Goal: Transaction & Acquisition: Subscribe to service/newsletter

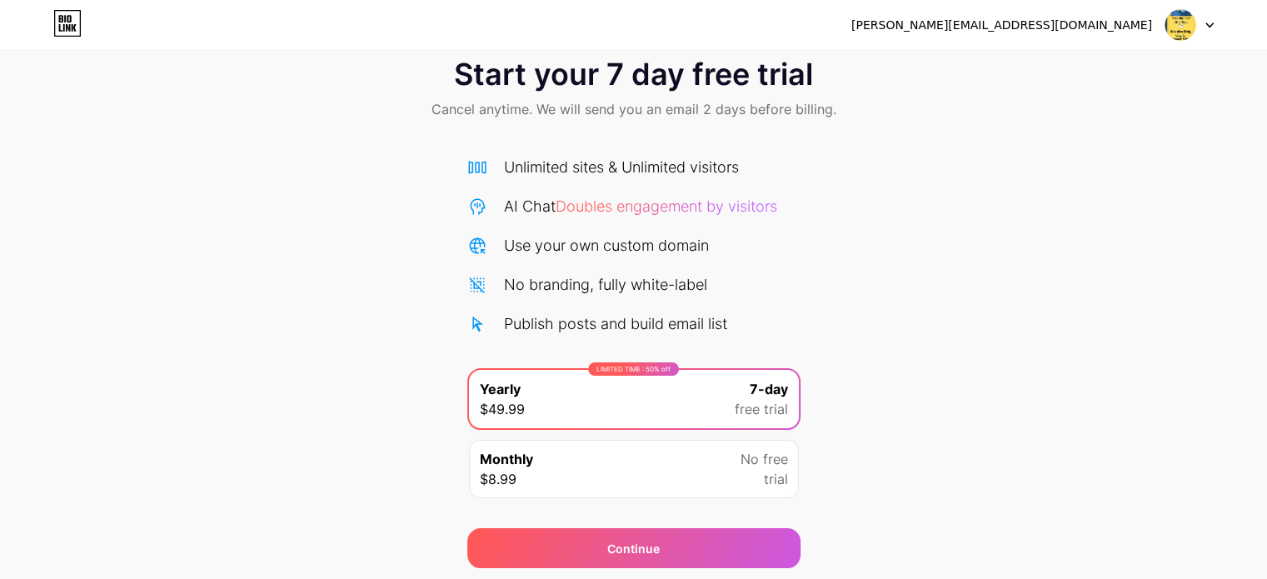
scroll to position [7, 0]
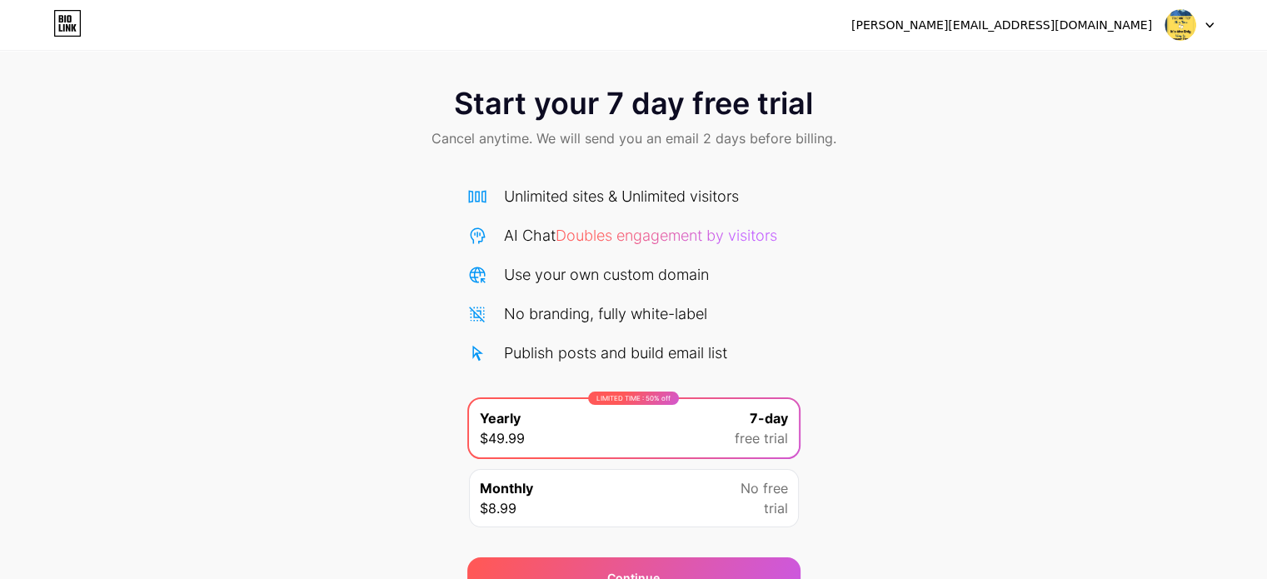
click at [764, 501] on span "trial" at bounding box center [776, 508] width 24 height 20
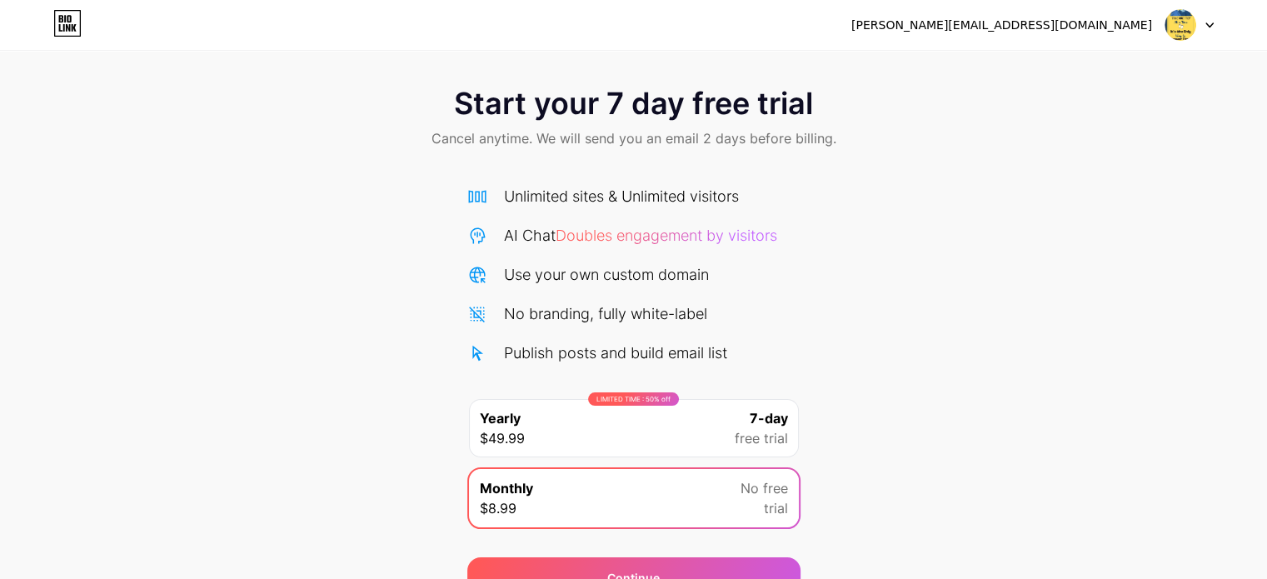
scroll to position [90, 0]
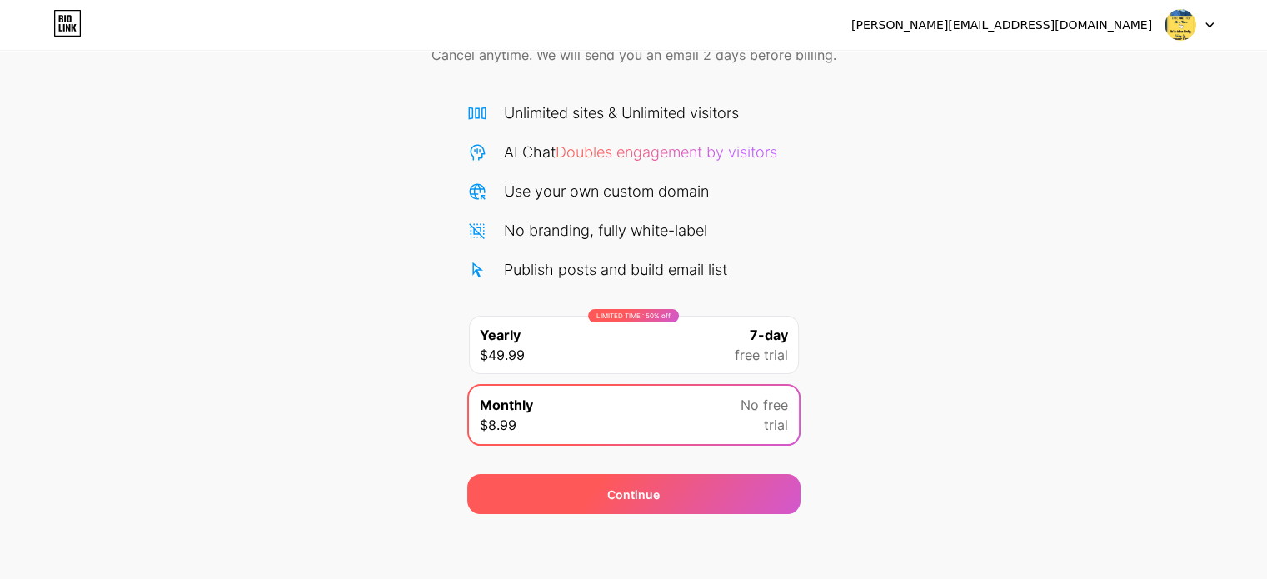
click at [640, 498] on div "Continue" at bounding box center [633, 494] width 52 height 17
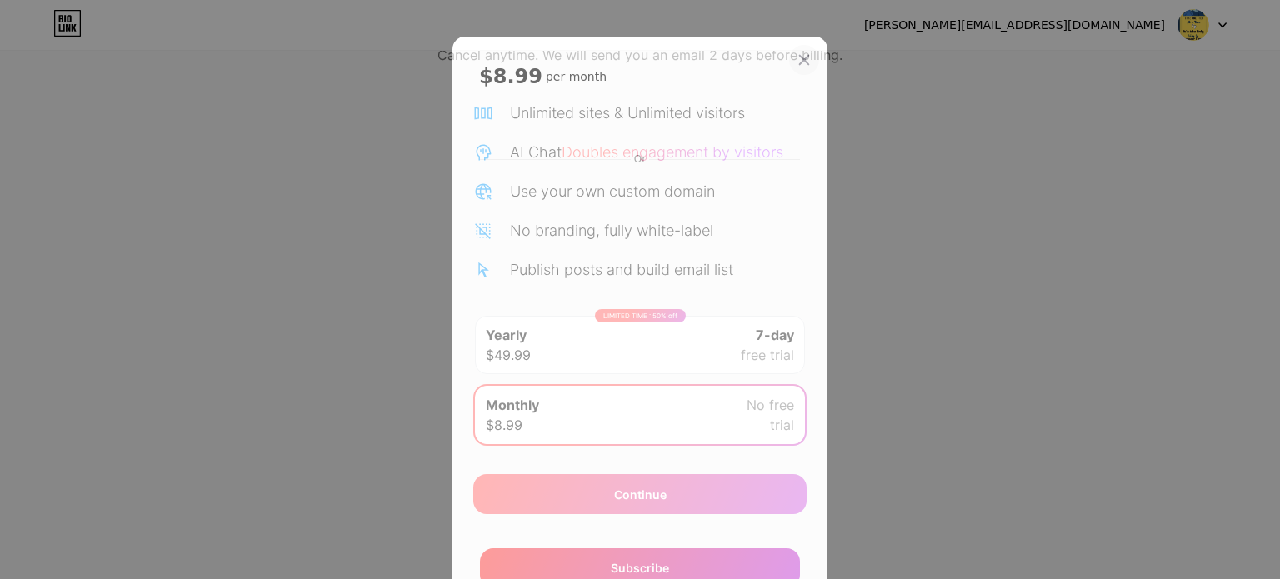
click at [797, 57] on icon at bounding box center [803, 59] width 13 height 13
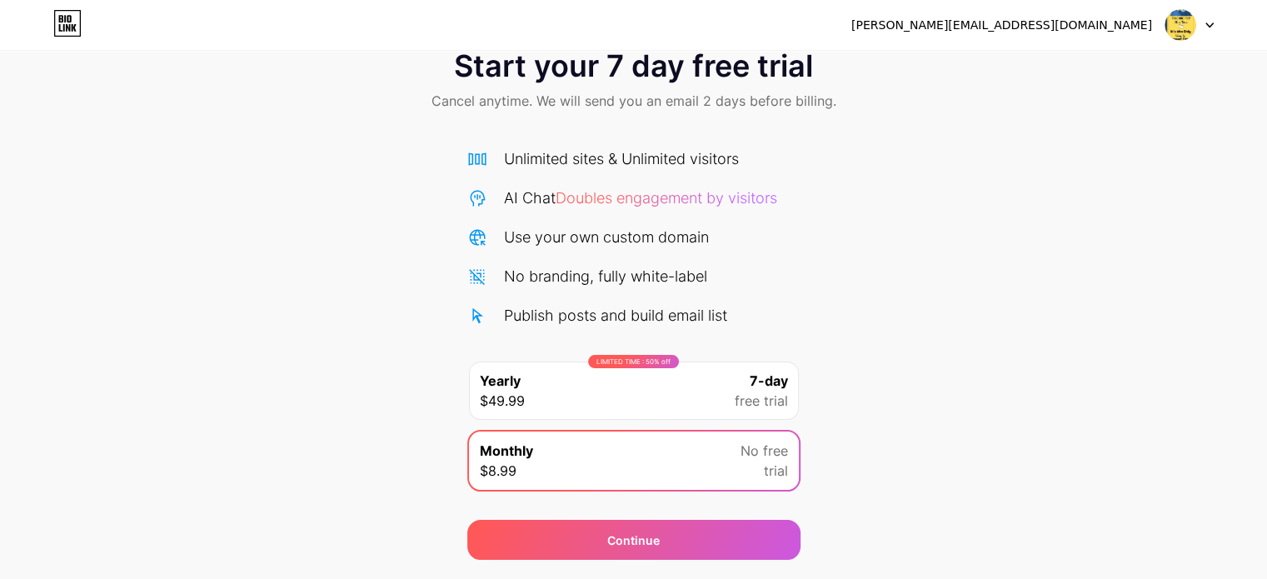
scroll to position [0, 0]
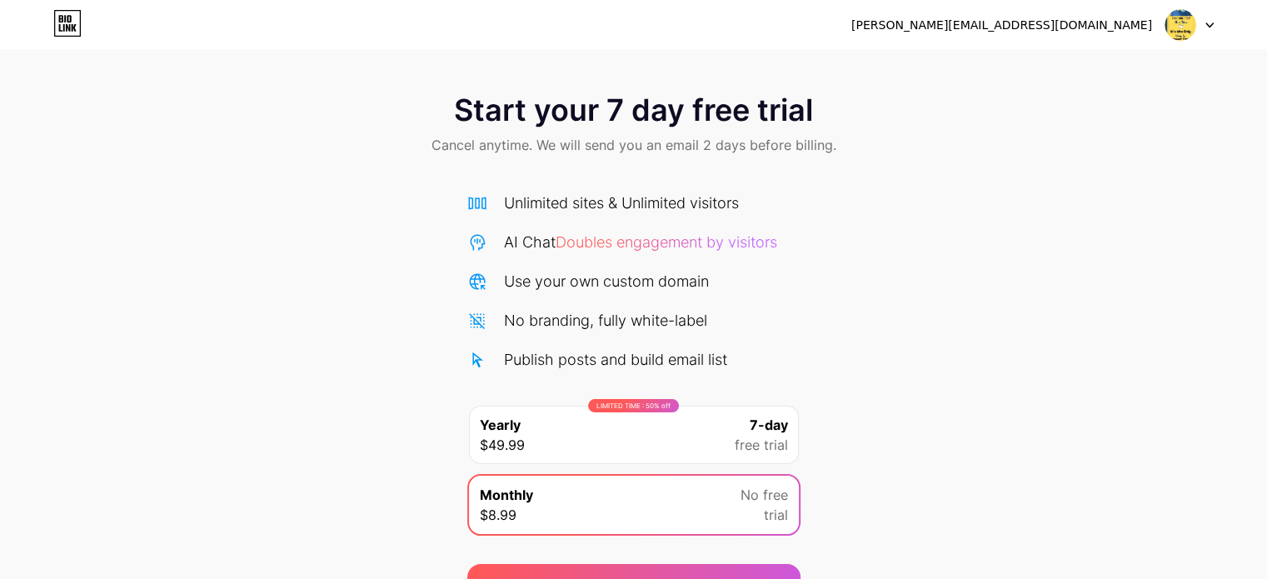
click at [62, 20] on icon at bounding box center [61, 18] width 4 height 7
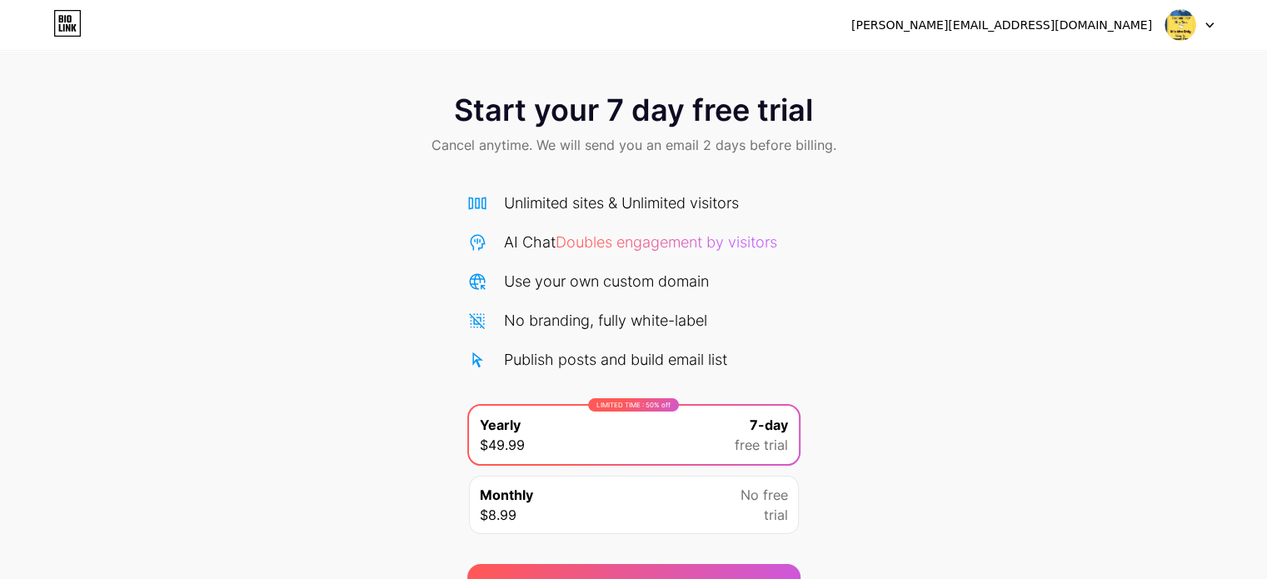
click at [1195, 27] on img at bounding box center [1181, 25] width 32 height 32
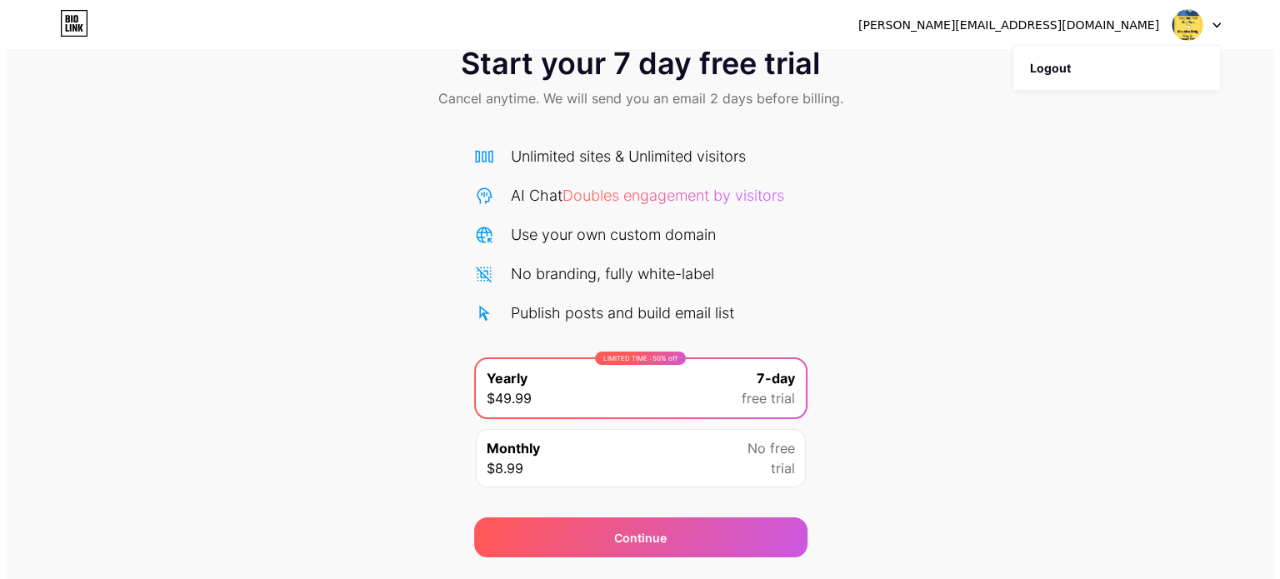
scroll to position [90, 0]
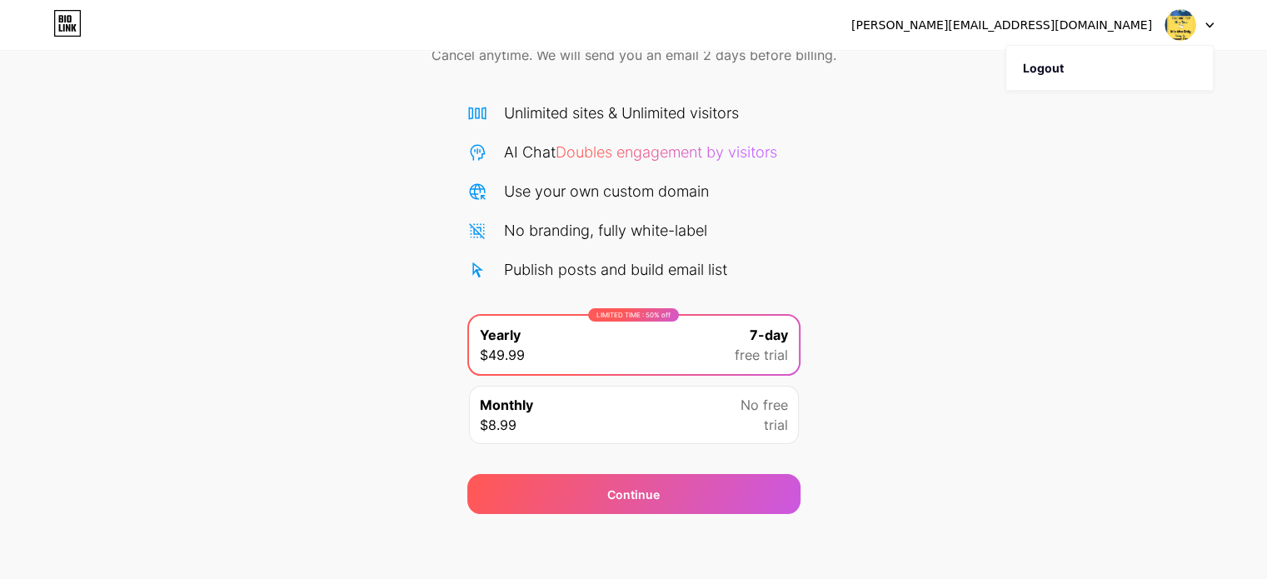
click at [694, 422] on div "Monthly $8.99 No free trial" at bounding box center [634, 415] width 330 height 58
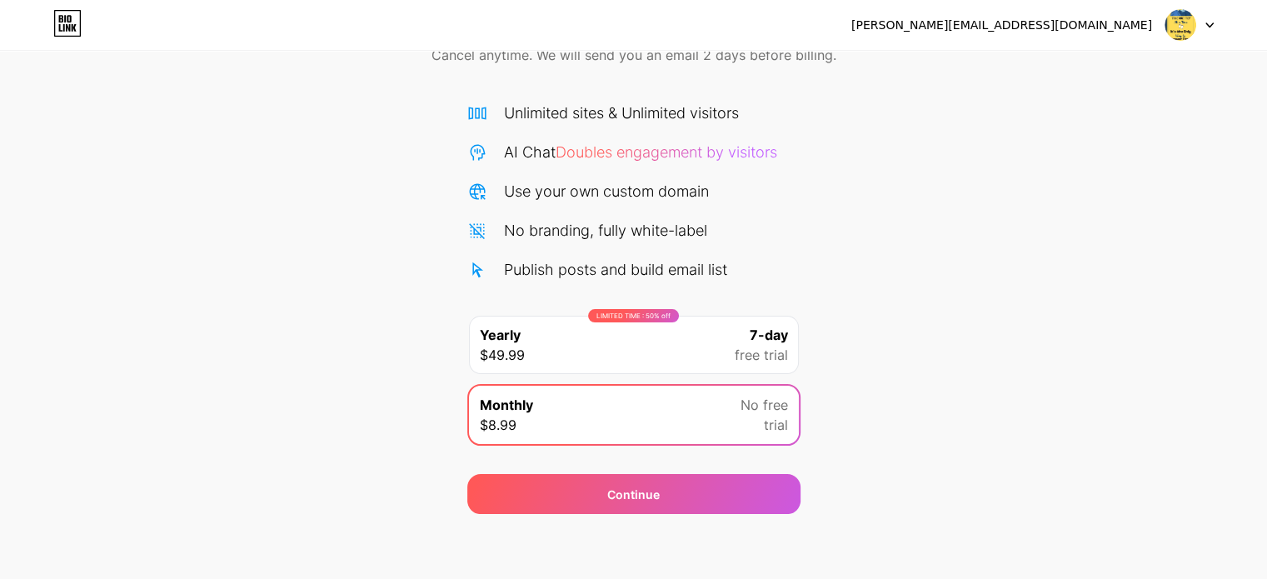
click at [686, 345] on div "LIMITED TIME : 50% off Yearly $49.99 7-day free trial" at bounding box center [634, 345] width 330 height 58
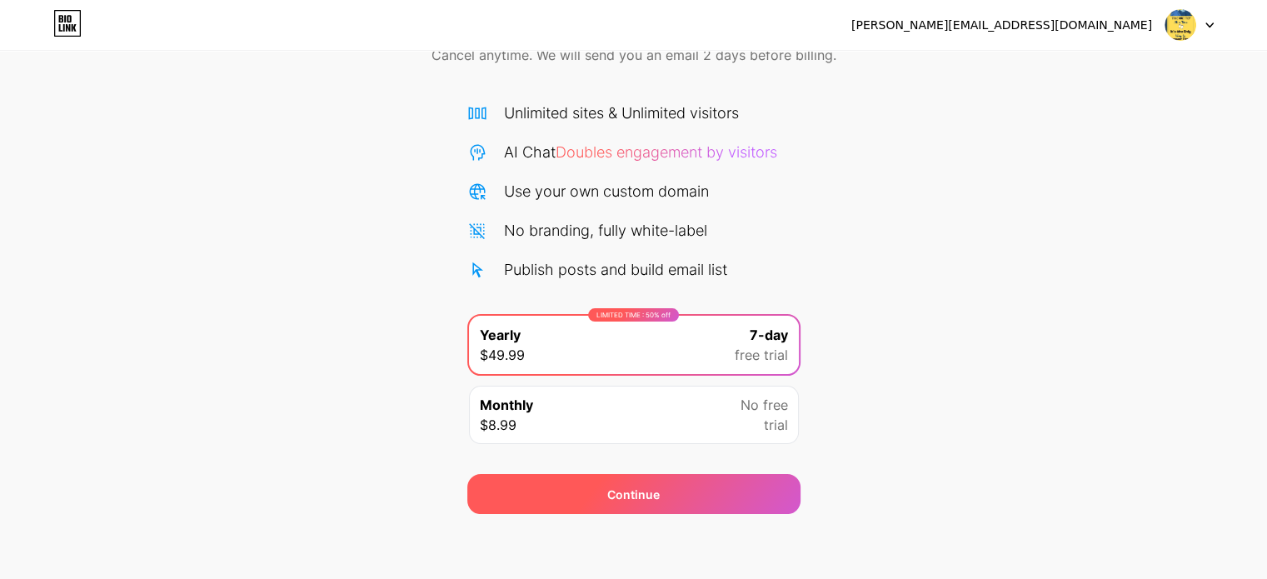
click at [696, 495] on div "Continue" at bounding box center [633, 494] width 333 height 40
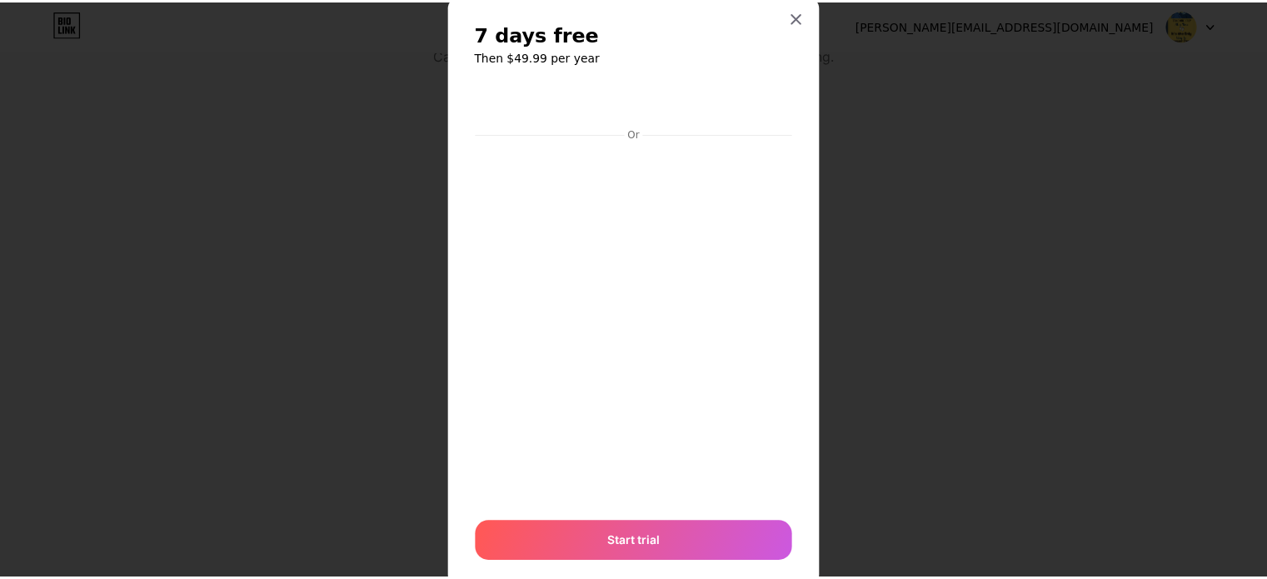
scroll to position [0, 0]
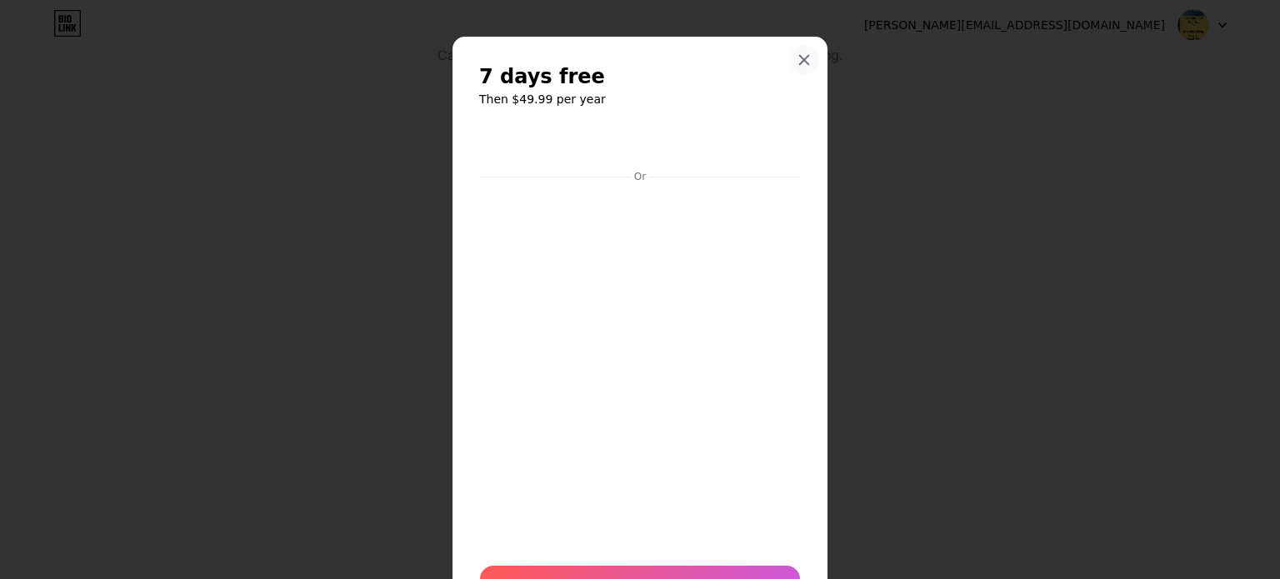
click at [800, 60] on icon at bounding box center [804, 60] width 9 height 9
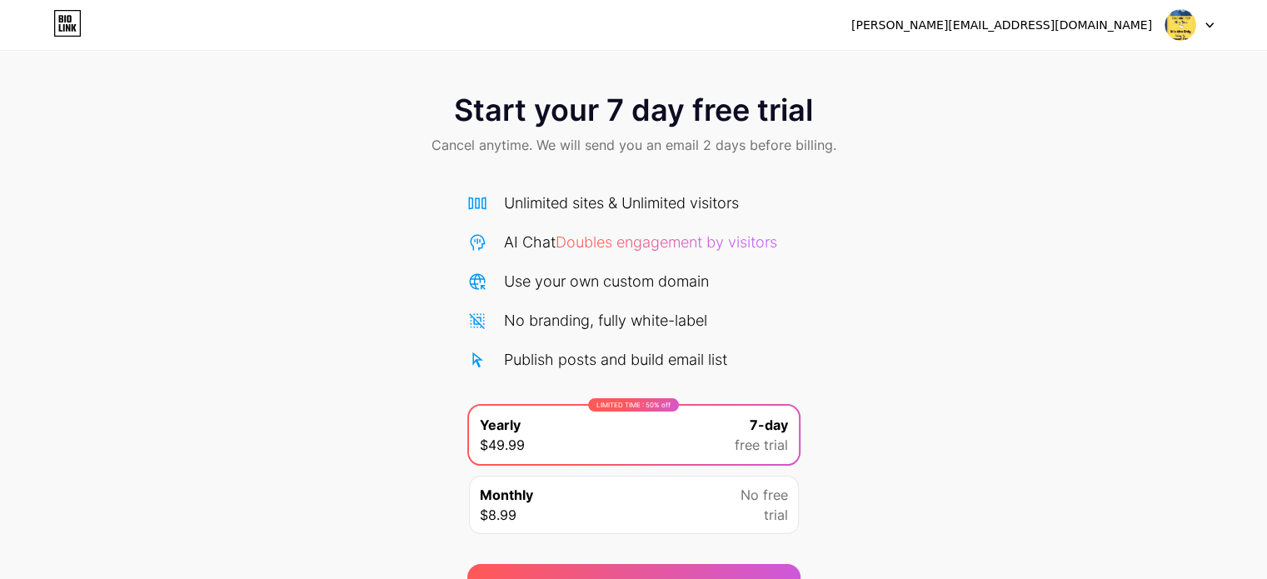
click at [73, 27] on icon at bounding box center [74, 27] width 5 height 7
